Goal: Task Accomplishment & Management: Manage account settings

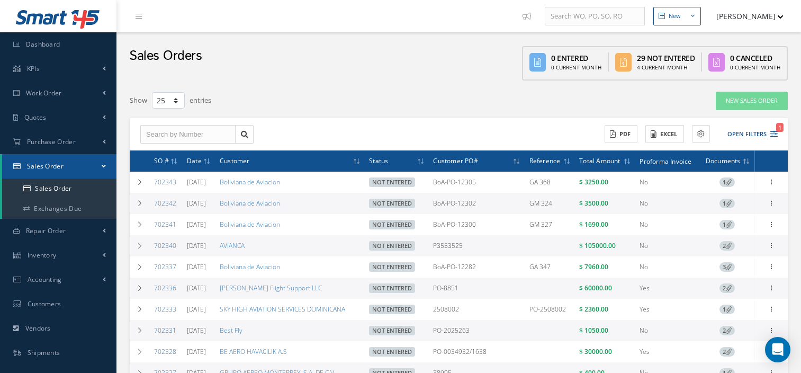
select select "25"
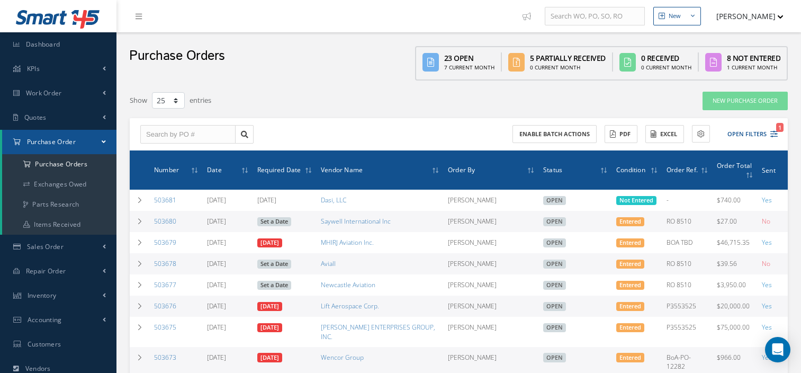
select select "25"
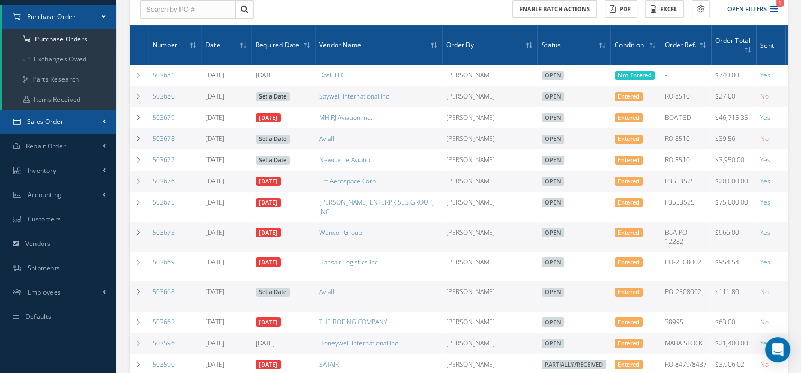
scroll to position [28, 0]
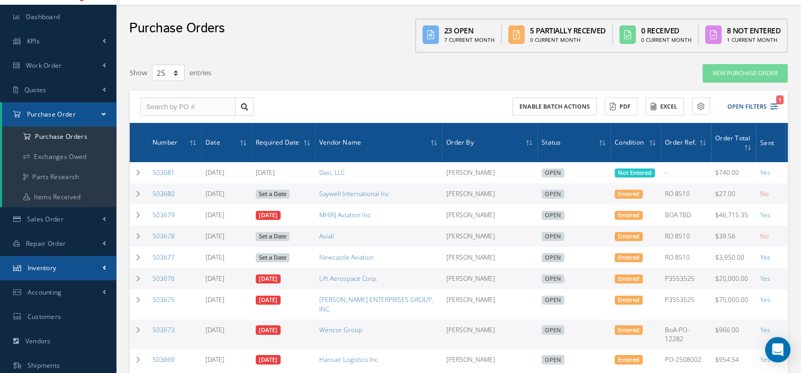
click at [47, 264] on span "Inventory" at bounding box center [42, 267] width 29 height 9
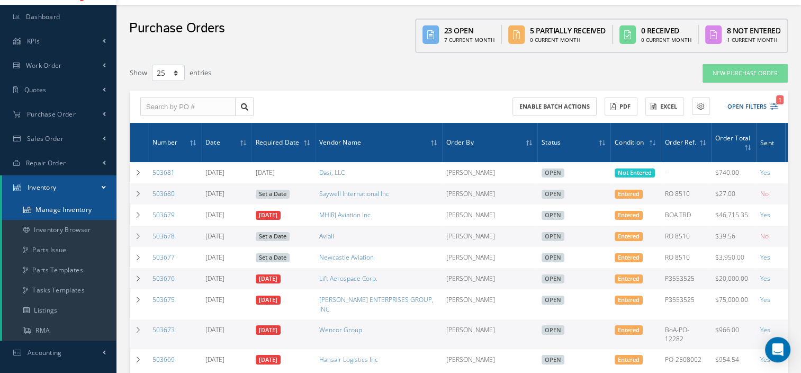
click at [56, 204] on link "Manage Inventory" at bounding box center [59, 209] width 114 height 20
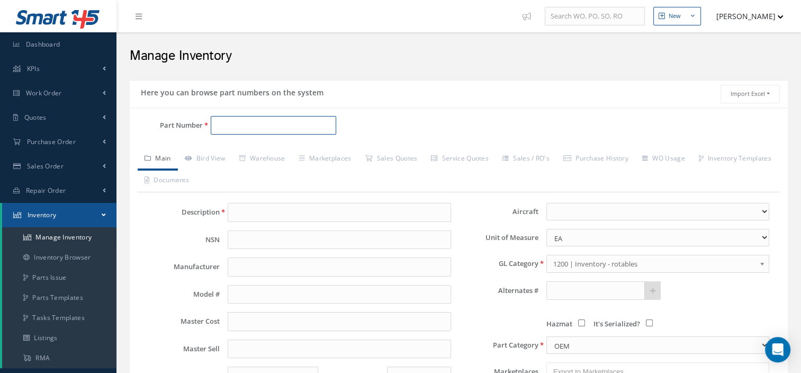
click at [224, 122] on input "Part Number" at bounding box center [273, 125] width 125 height 19
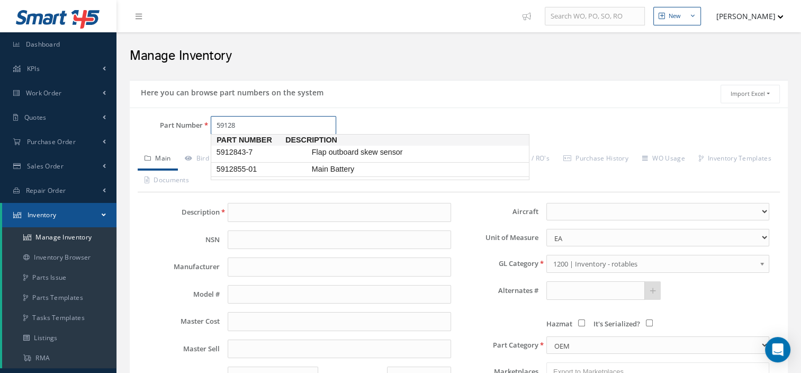
click at [267, 169] on span "5912855-01" at bounding box center [261, 169] width 95 height 11
type input "5912855-01"
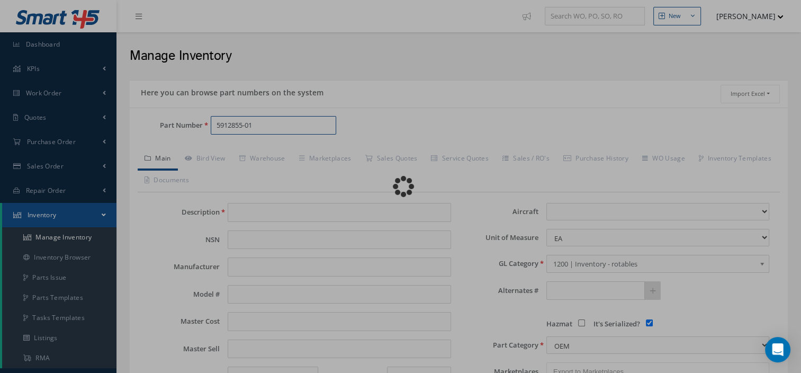
type input "Main Battery"
type input "0.00"
select select
checkbox input "true"
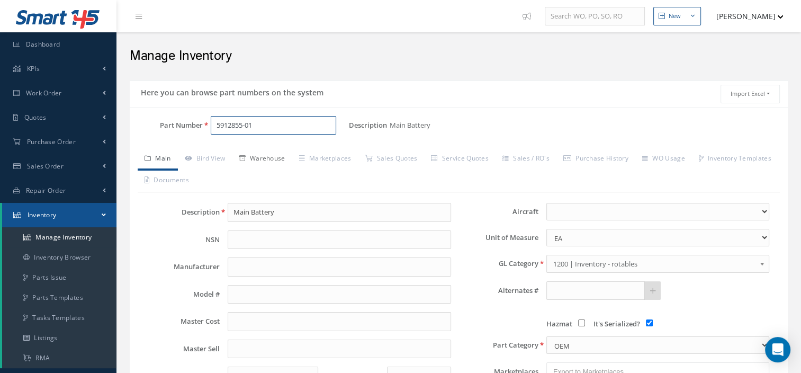
type input "5912855-01"
click at [267, 162] on link "Warehouse" at bounding box center [262, 159] width 60 height 22
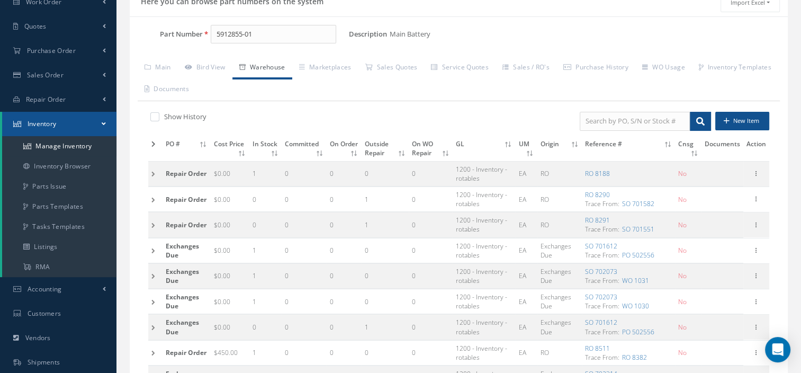
scroll to position [95, 0]
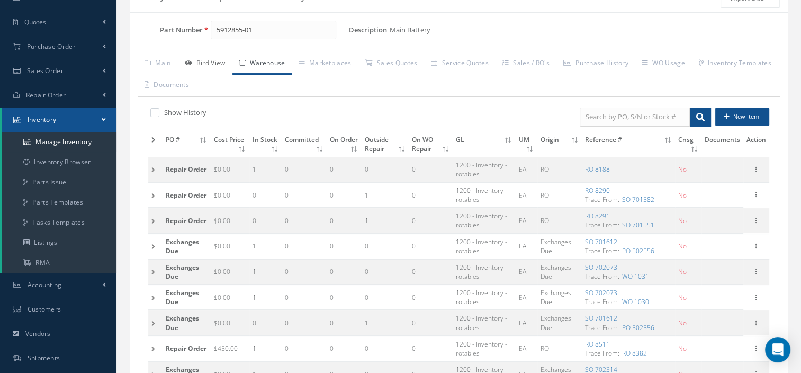
click at [215, 66] on link "Bird View" at bounding box center [205, 64] width 55 height 22
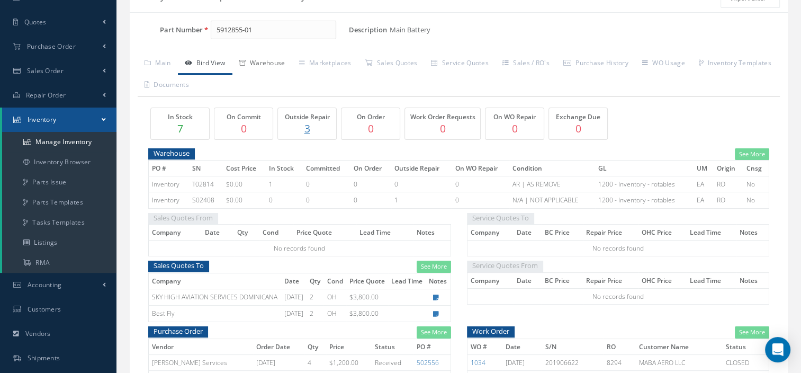
click at [285, 62] on link "Warehouse" at bounding box center [262, 64] width 60 height 22
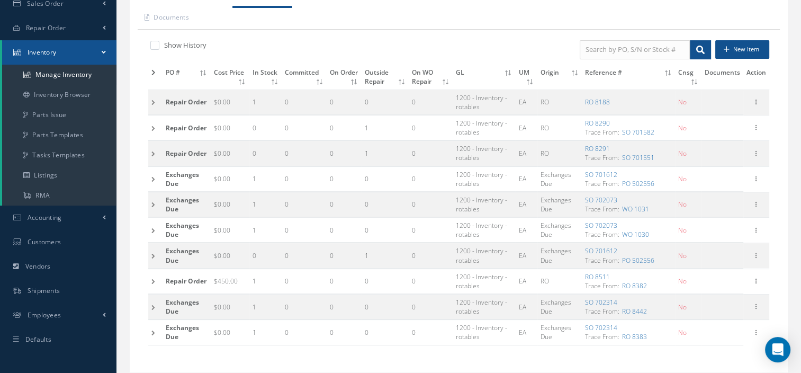
scroll to position [193, 0]
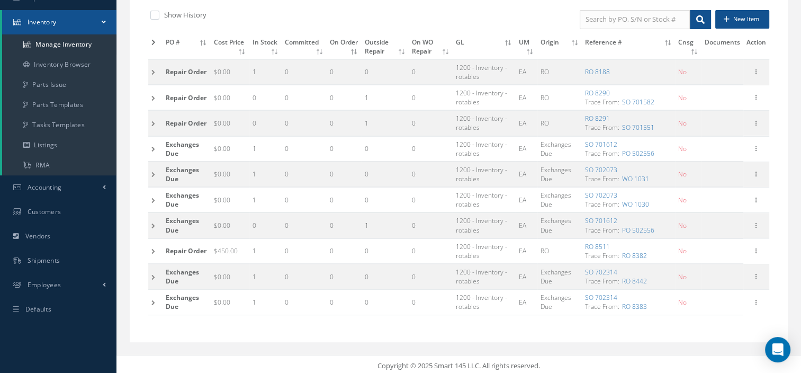
click at [156, 302] on td at bounding box center [155, 301] width 14 height 25
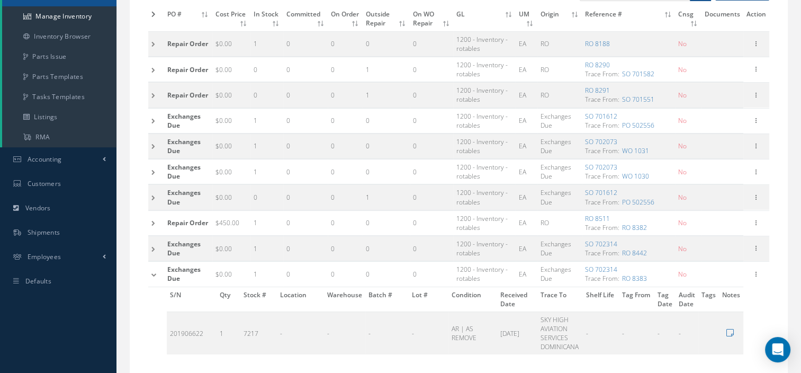
scroll to position [220, 0]
click at [154, 247] on td at bounding box center [156, 249] width 16 height 25
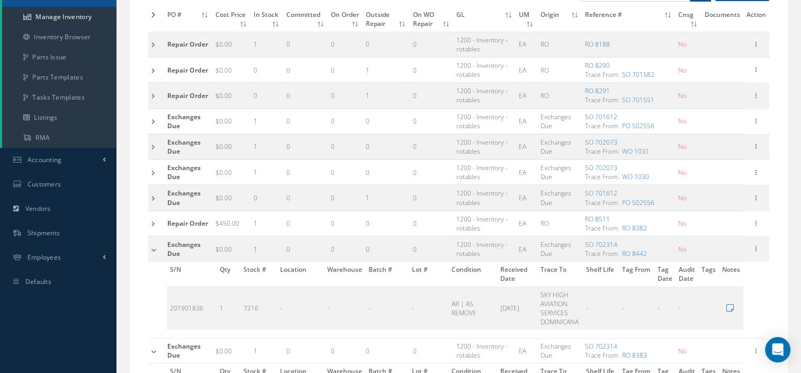
click at [157, 220] on td at bounding box center [156, 223] width 16 height 25
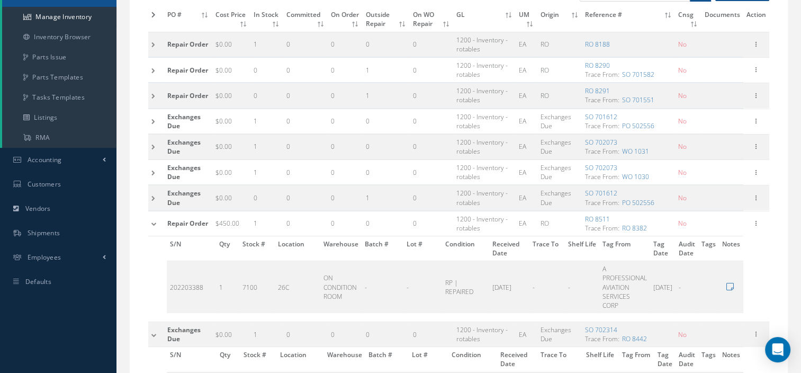
click at [157, 220] on td at bounding box center [156, 223] width 16 height 25
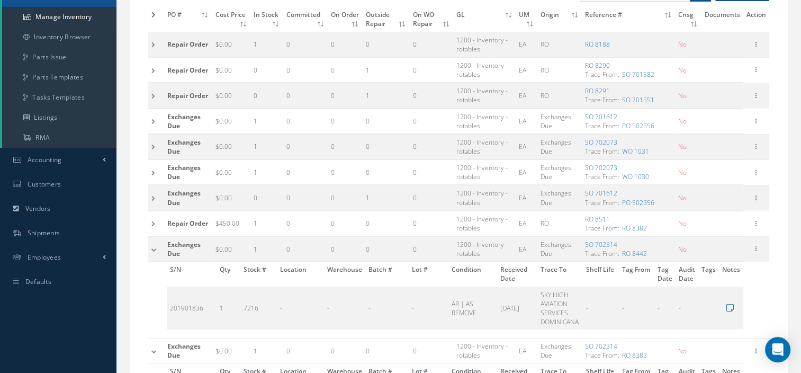
click at [159, 170] on td at bounding box center [156, 172] width 16 height 25
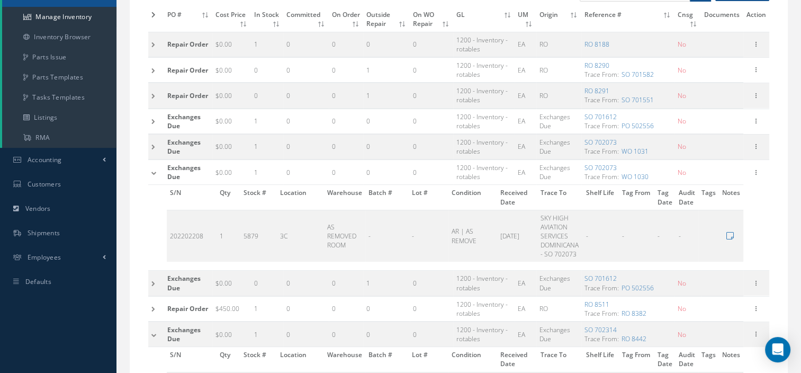
click at [159, 170] on td at bounding box center [156, 172] width 16 height 25
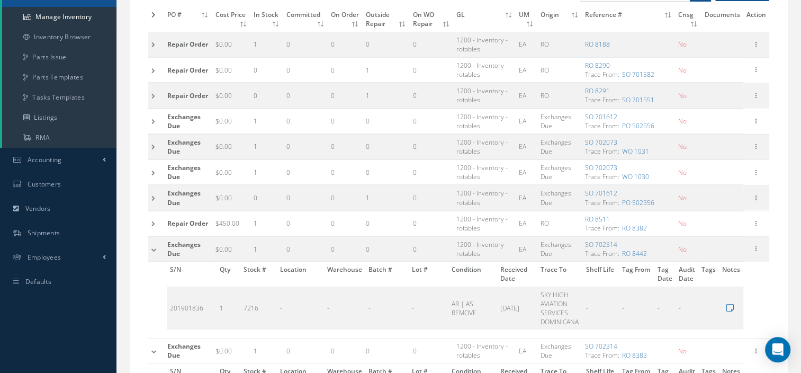
click at [151, 47] on td at bounding box center [156, 44] width 16 height 25
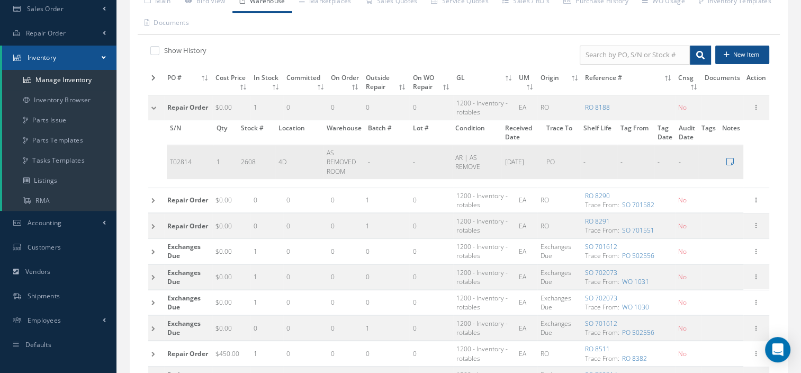
scroll to position [146, 0]
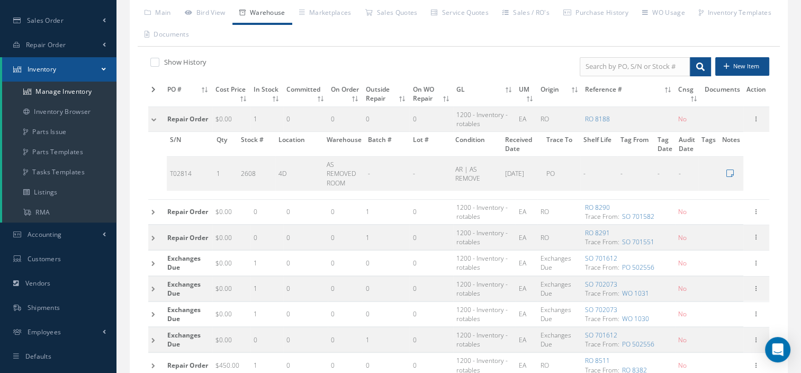
click at [157, 262] on td at bounding box center [156, 262] width 16 height 25
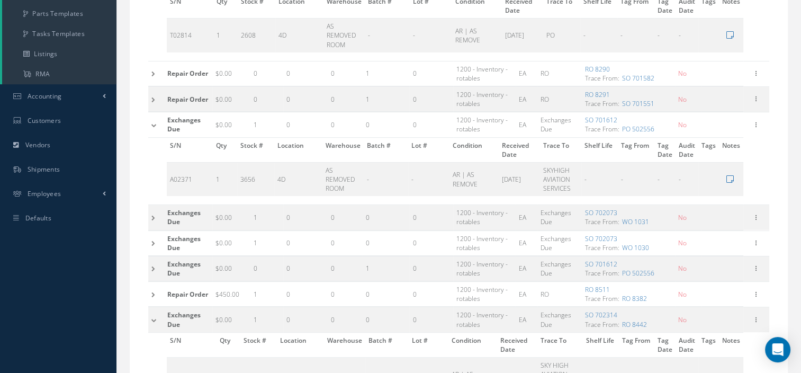
scroll to position [284, 0]
click at [150, 217] on td at bounding box center [156, 217] width 16 height 25
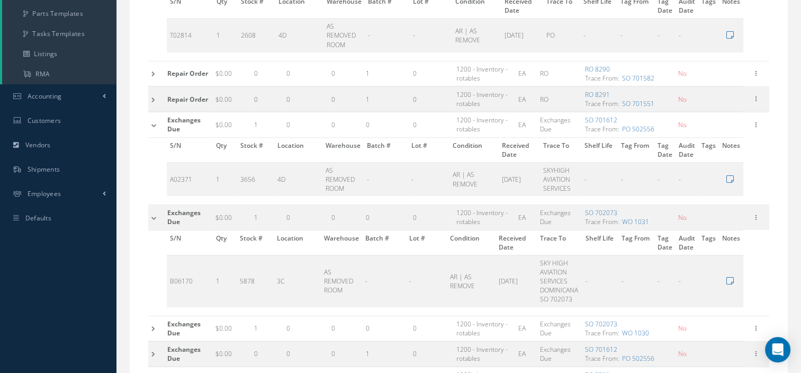
click at [153, 214] on td at bounding box center [156, 217] width 16 height 25
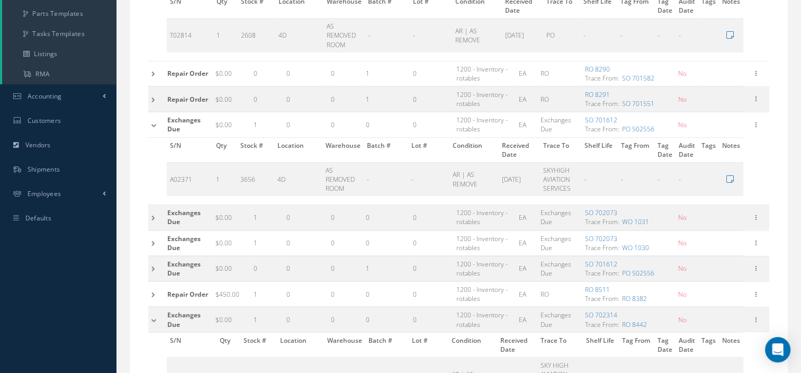
click at [154, 239] on td at bounding box center [156, 242] width 16 height 25
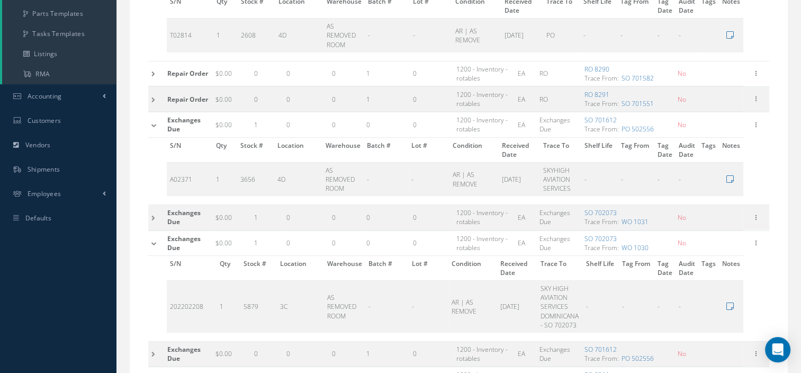
click at [154, 239] on td at bounding box center [156, 242] width 16 height 25
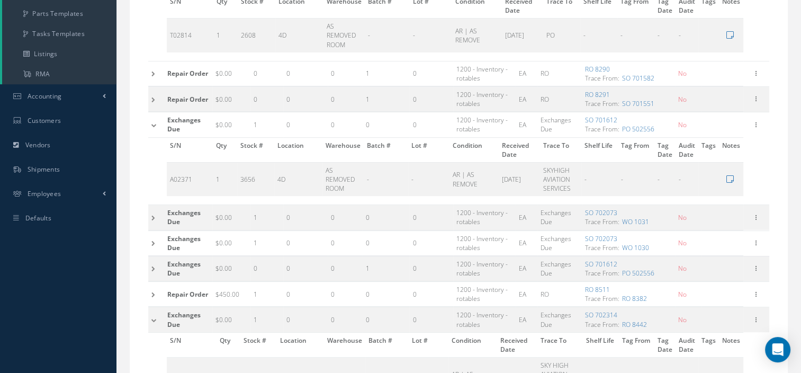
click at [151, 287] on td at bounding box center [156, 294] width 16 height 25
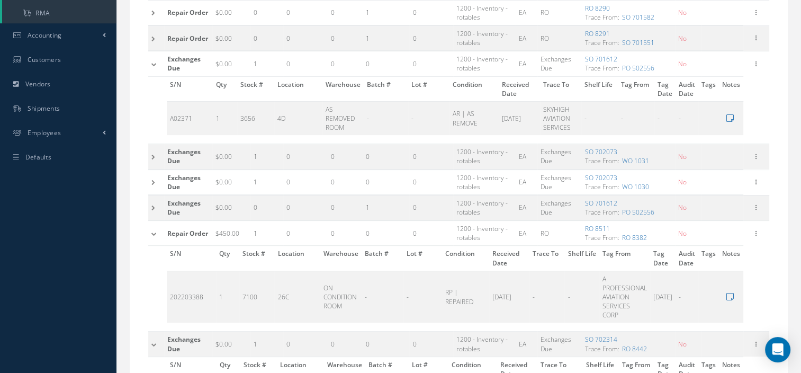
scroll to position [345, 0]
click at [151, 231] on td at bounding box center [156, 232] width 16 height 25
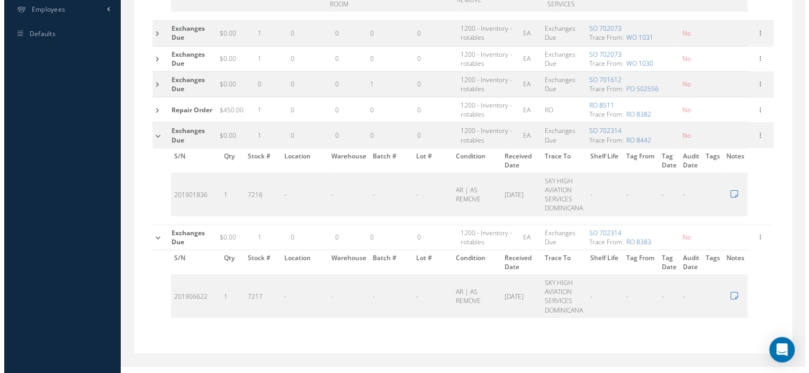
scroll to position [470, 0]
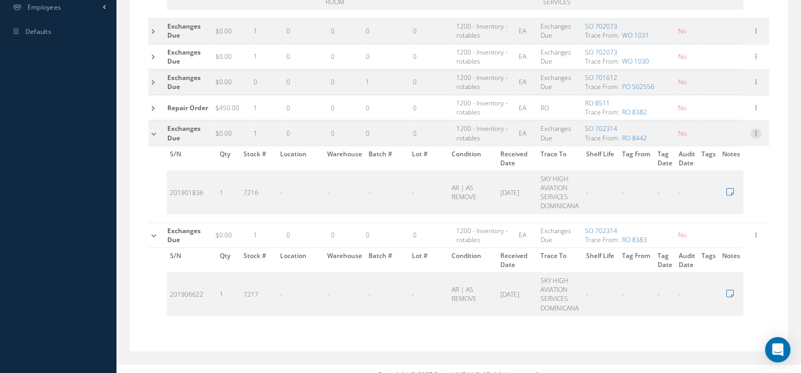
click at [755, 130] on icon at bounding box center [755, 132] width 11 height 8
click at [711, 140] on link "Edit" at bounding box center [707, 140] width 84 height 14
type input "0.00"
type input "702314"
checkbox input "false"
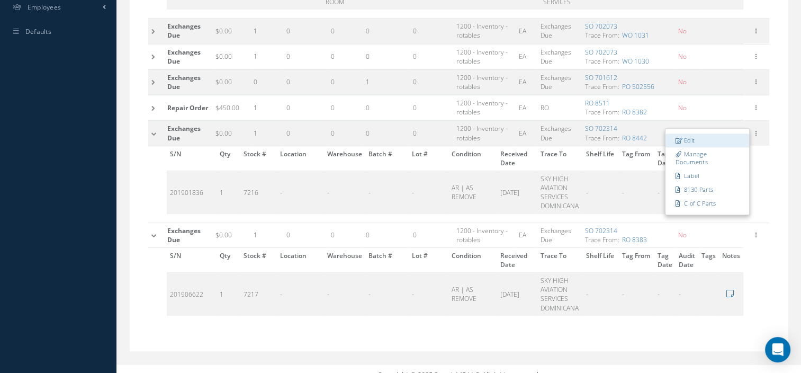
type input "[DATE]"
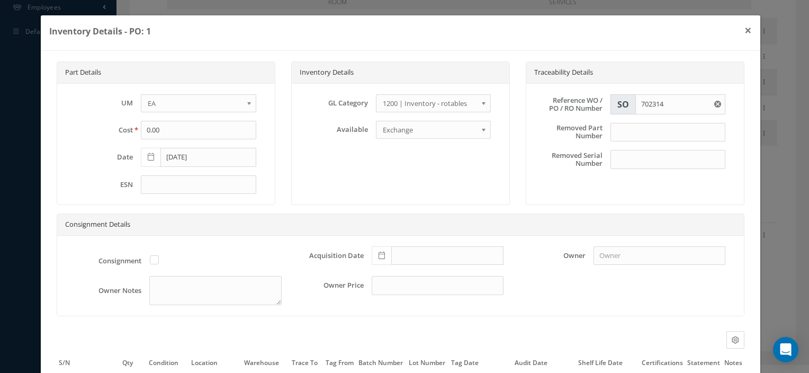
scroll to position [99, 0]
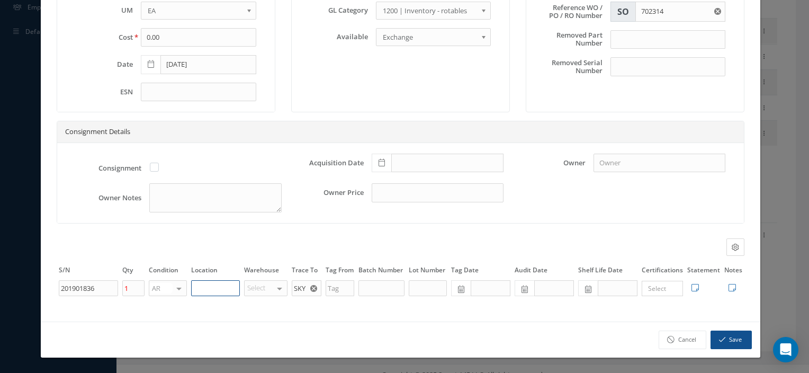
click at [220, 288] on input "text" at bounding box center [215, 288] width 49 height 16
type input "8C"
click at [719, 343] on icon "button" at bounding box center [722, 338] width 6 height 7
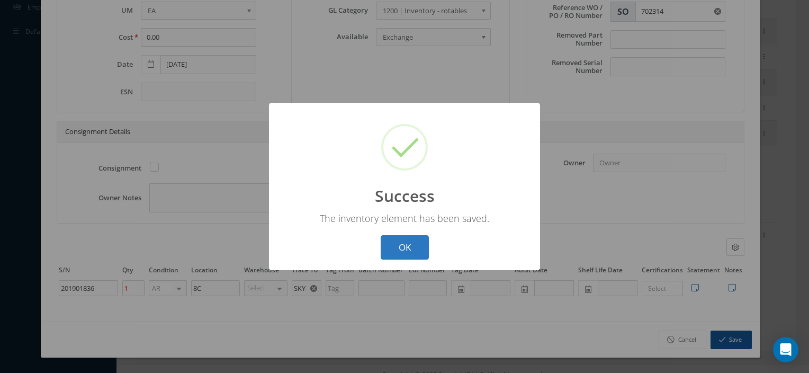
click at [422, 249] on button "OK" at bounding box center [404, 247] width 48 height 25
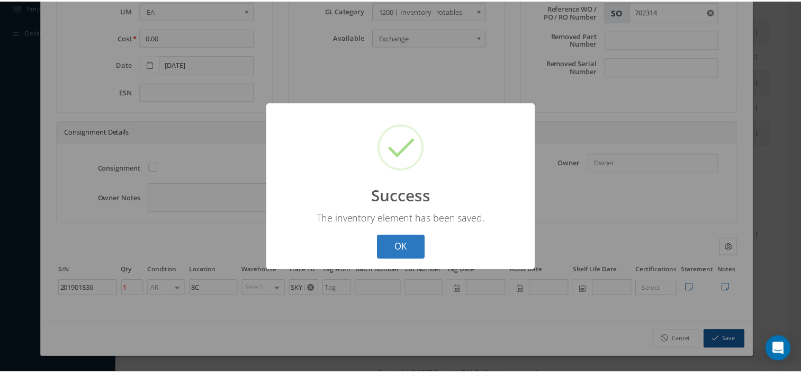
scroll to position [269, 0]
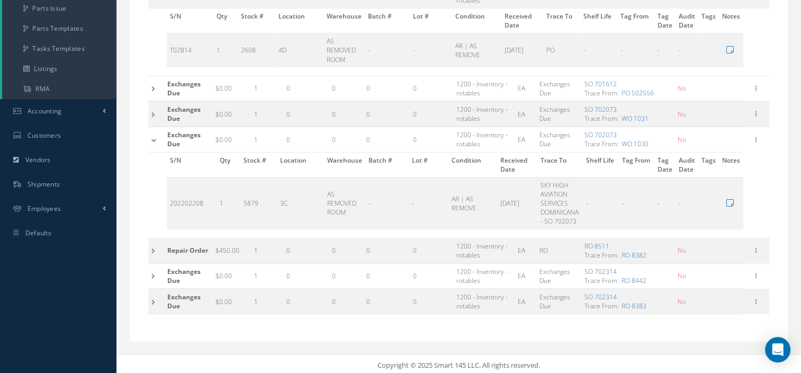
click at [155, 278] on td at bounding box center [156, 275] width 16 height 25
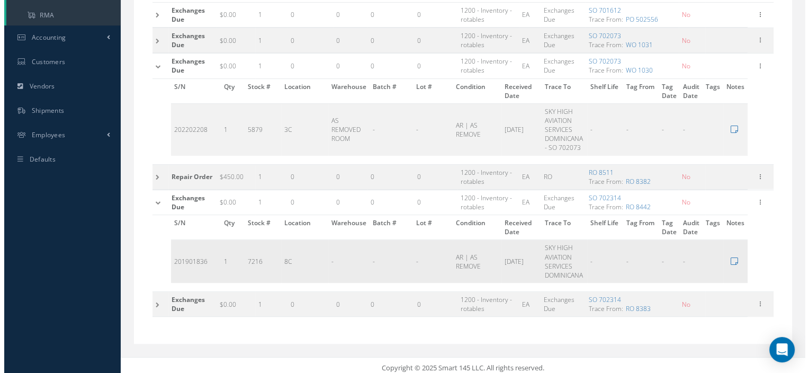
scroll to position [345, 0]
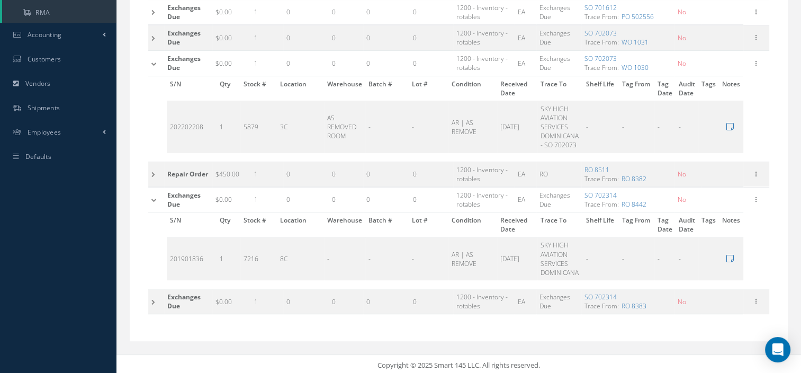
click at [152, 297] on td at bounding box center [156, 301] width 16 height 25
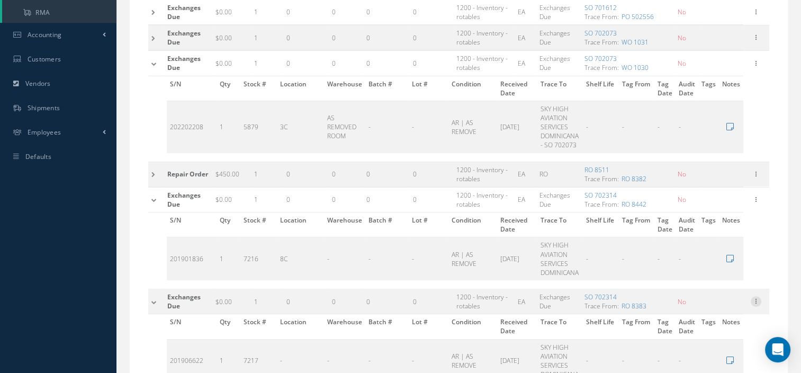
click at [755, 298] on icon at bounding box center [755, 300] width 11 height 8
click at [713, 306] on link "Edit" at bounding box center [707, 308] width 84 height 14
type input "201906622"
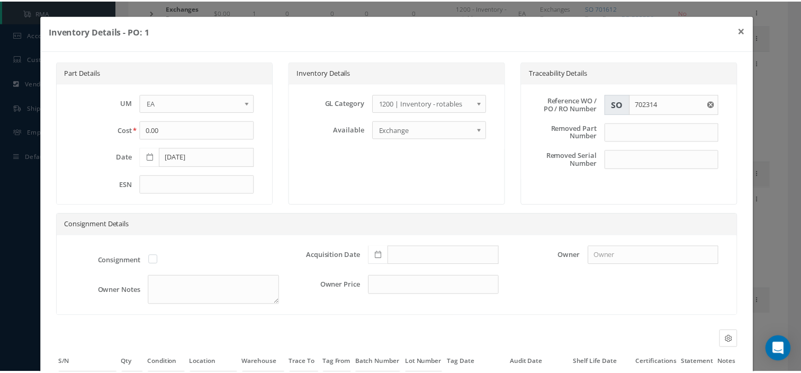
scroll to position [99, 0]
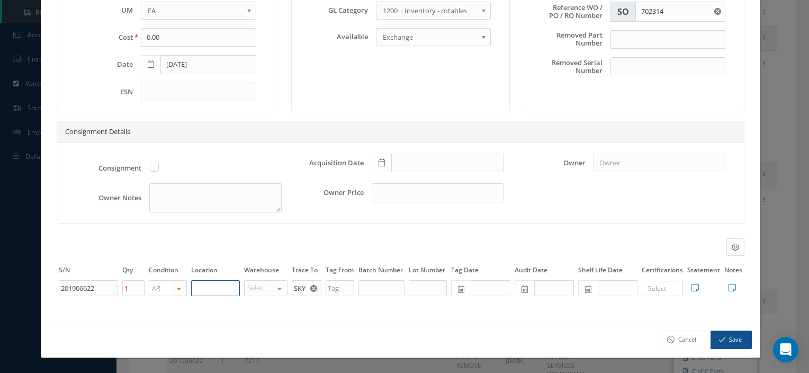
click at [199, 288] on input "text" at bounding box center [215, 288] width 49 height 16
type input "8C"
click at [729, 335] on button "Save" at bounding box center [730, 339] width 41 height 19
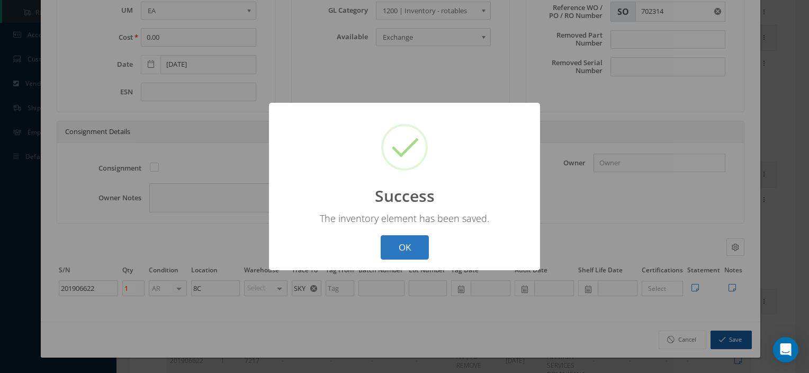
click at [403, 240] on button "OK" at bounding box center [404, 247] width 48 height 25
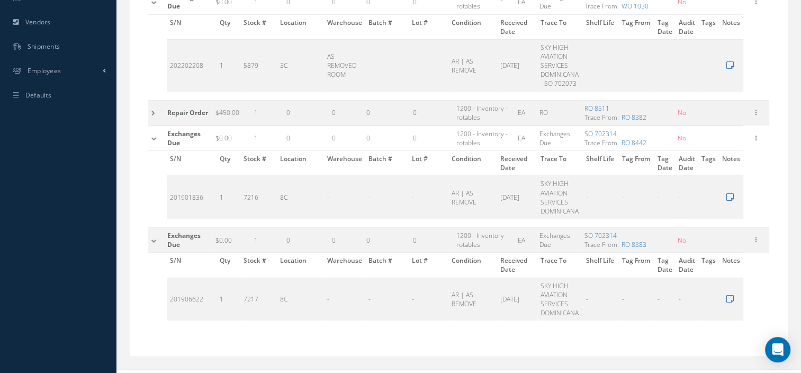
scroll to position [419, 0]
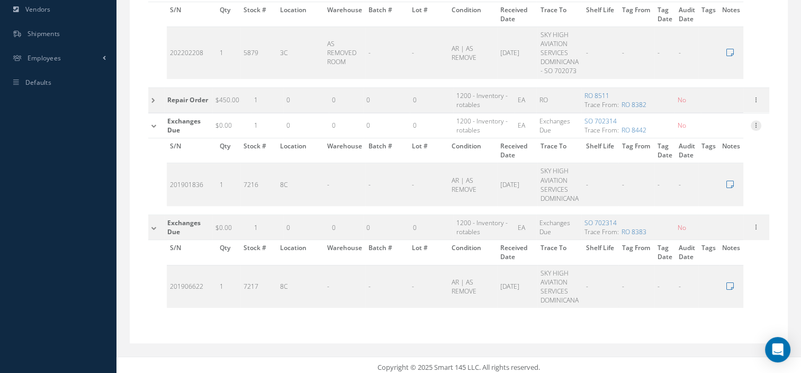
click at [757, 122] on icon at bounding box center [755, 124] width 11 height 8
click at [694, 167] on link "Label" at bounding box center [707, 168] width 84 height 14
click at [757, 227] on icon at bounding box center [755, 226] width 11 height 8
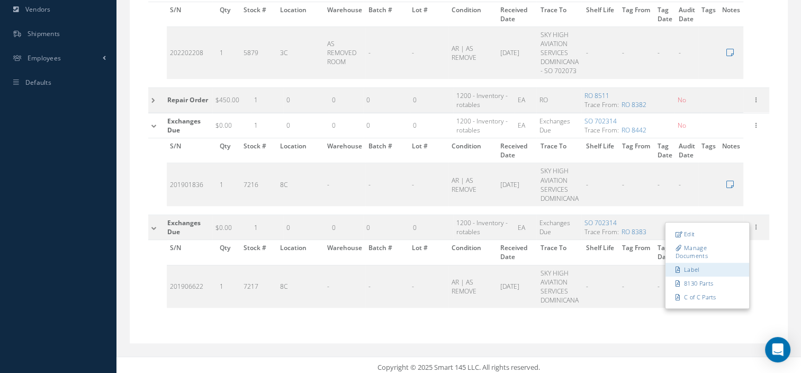
click at [695, 269] on link "Label" at bounding box center [707, 270] width 84 height 14
